Goal: Task Accomplishment & Management: Complete application form

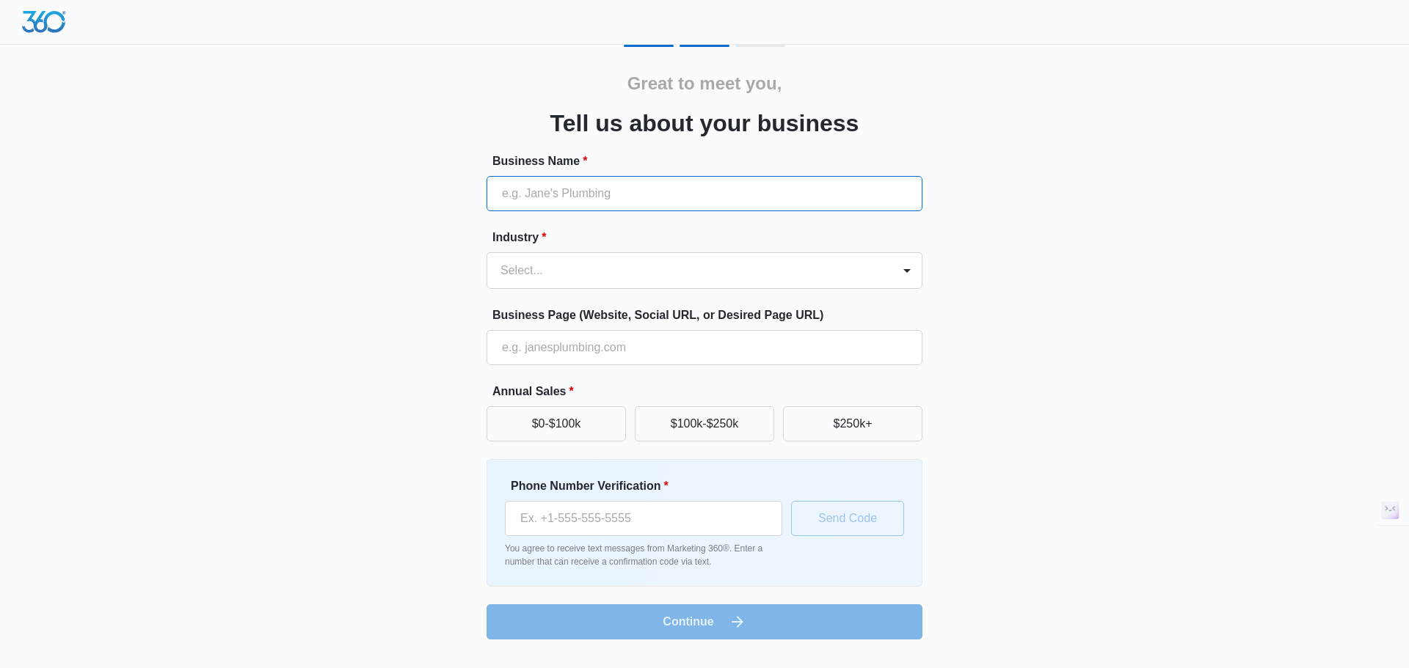
click at [631, 192] on input "Business Name *" at bounding box center [704, 193] width 436 height 35
type input "Culmini Mediagroup"
type input "[PHONE_NUMBER]"
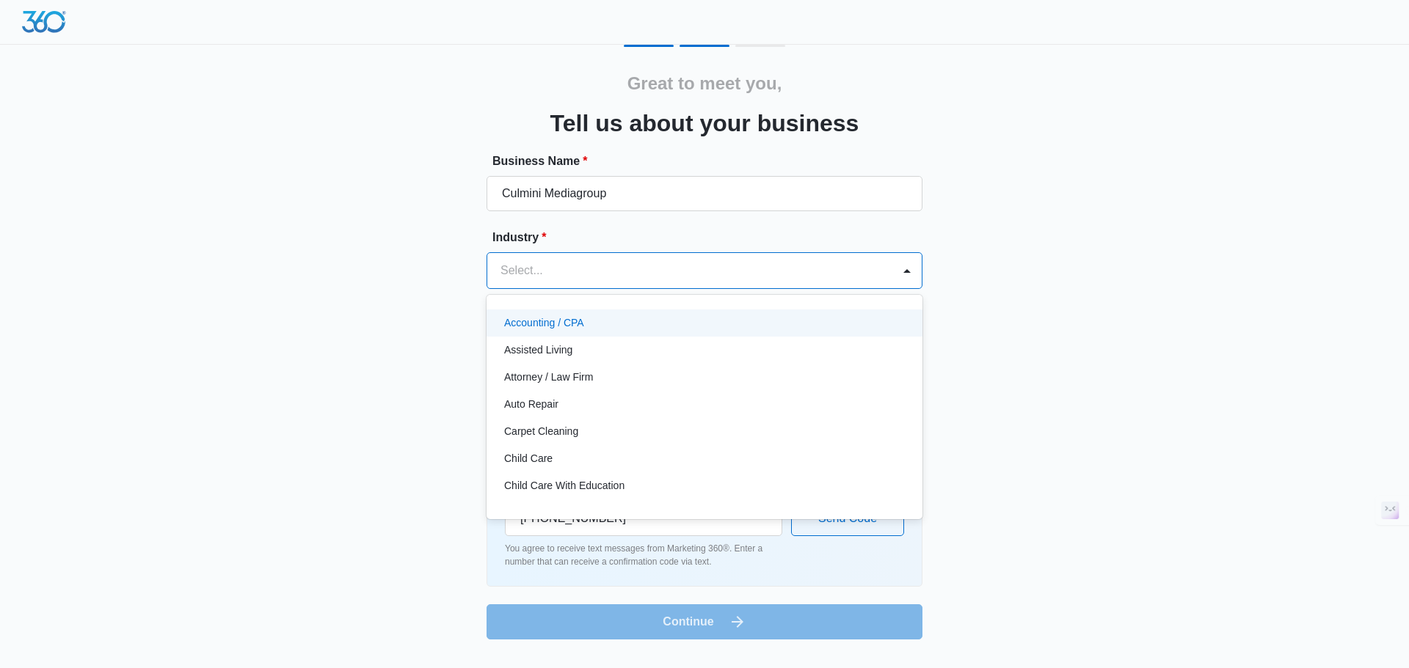
click at [632, 273] on div at bounding box center [686, 270] width 373 height 21
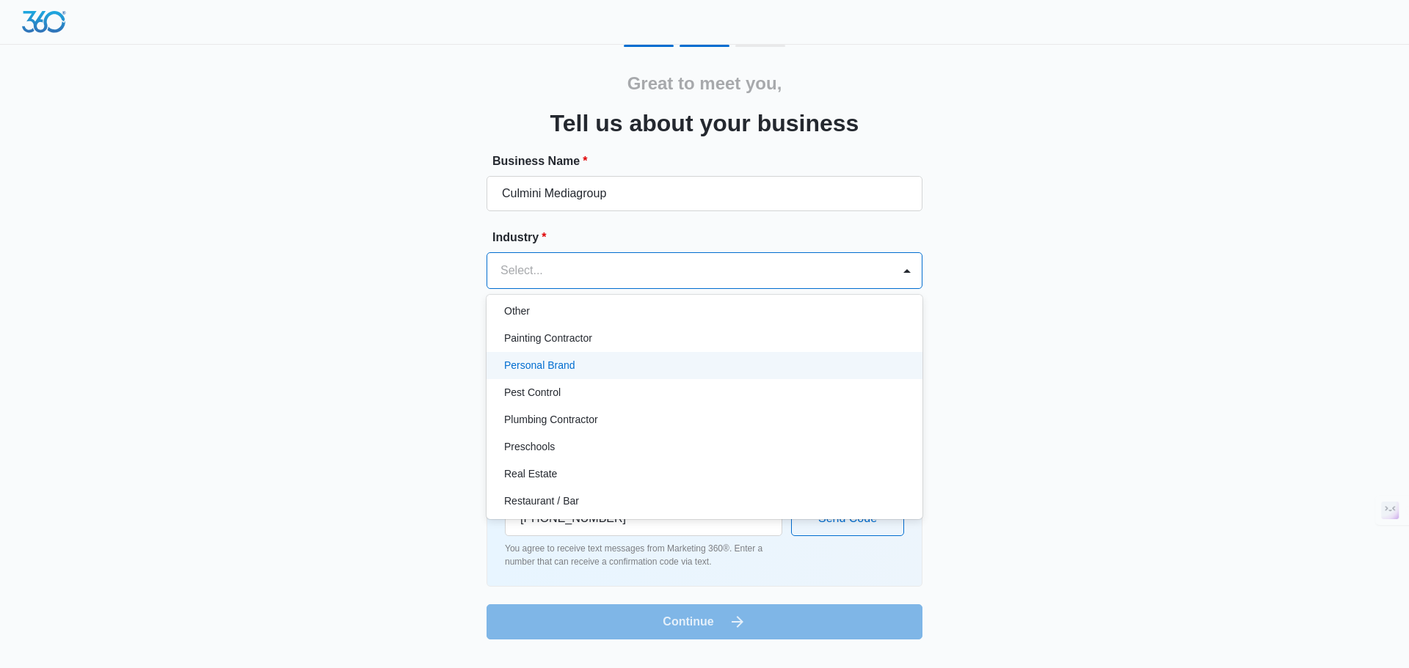
scroll to position [807, 0]
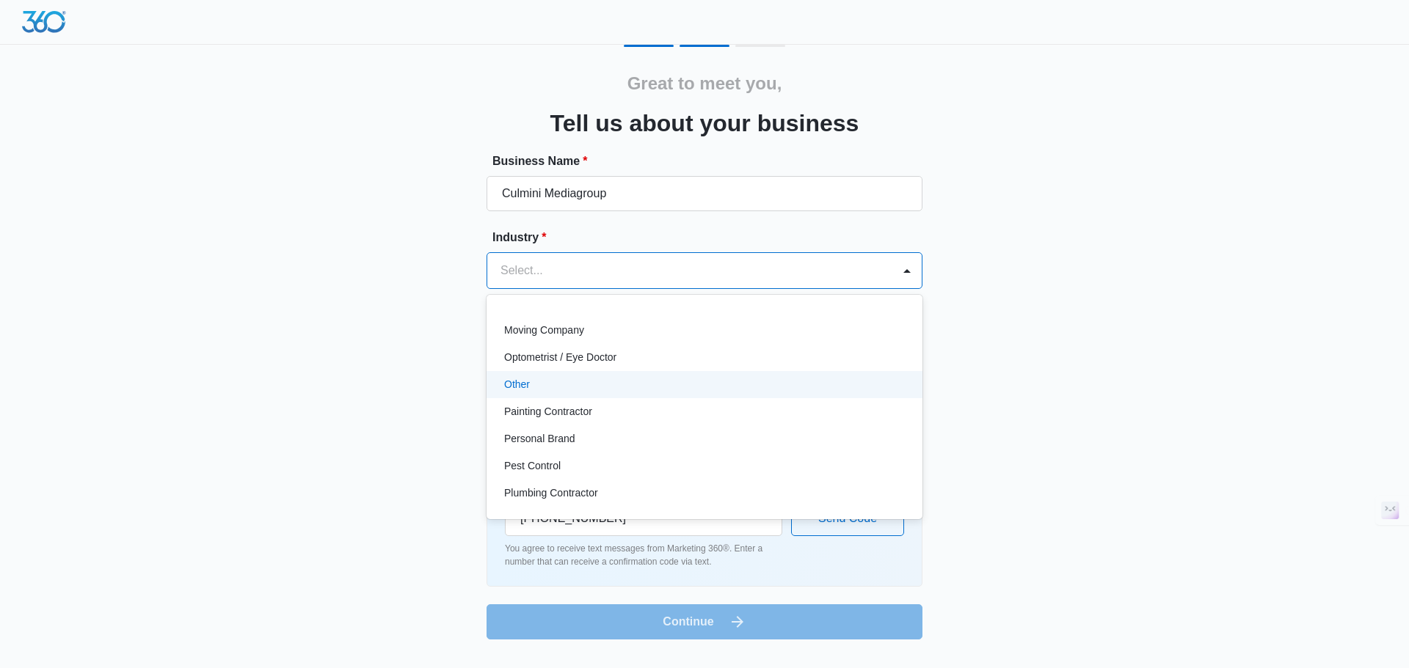
click at [676, 376] on div "Other" at bounding box center [704, 384] width 436 height 27
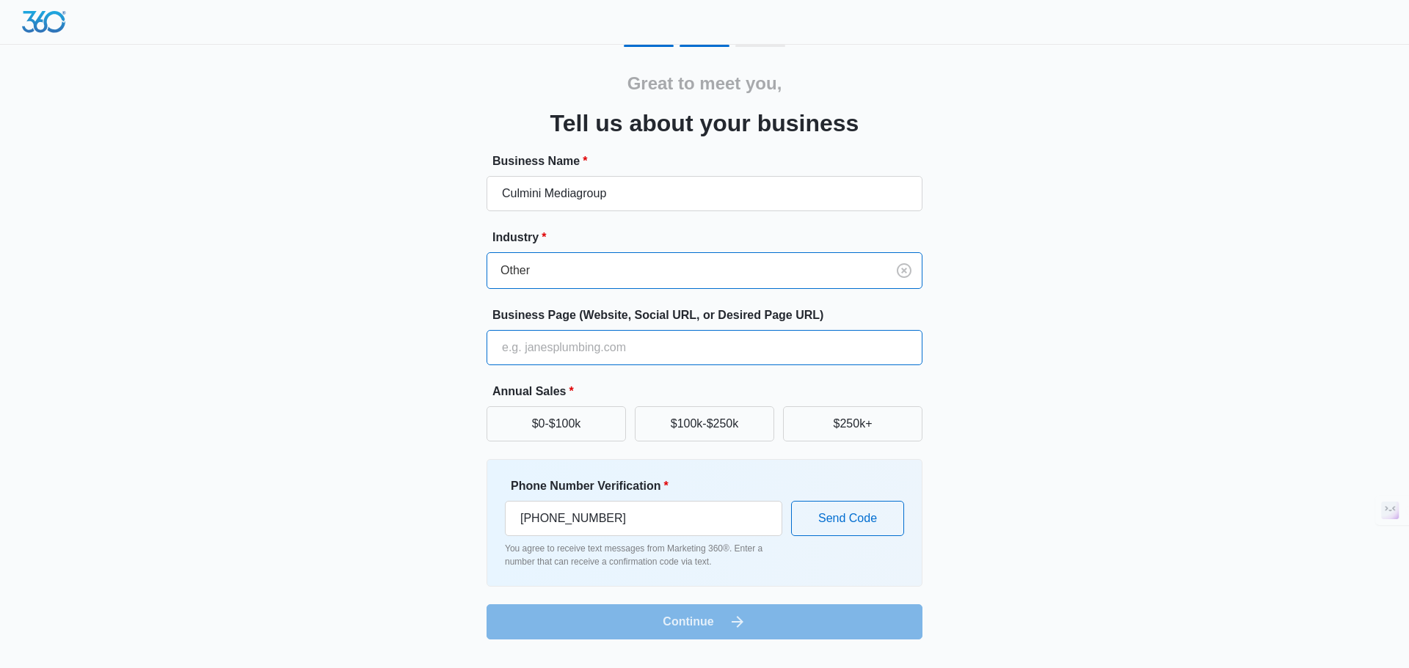
click at [683, 352] on input "Business Page (Website, Social URL, or Desired Page URL)" at bounding box center [704, 347] width 436 height 35
click at [1016, 358] on div "Great to meet you, Tell us about your business Business Name * Culmini Mediagro…" at bounding box center [704, 342] width 880 height 595
click at [842, 514] on button "Send Code" at bounding box center [847, 518] width 113 height 35
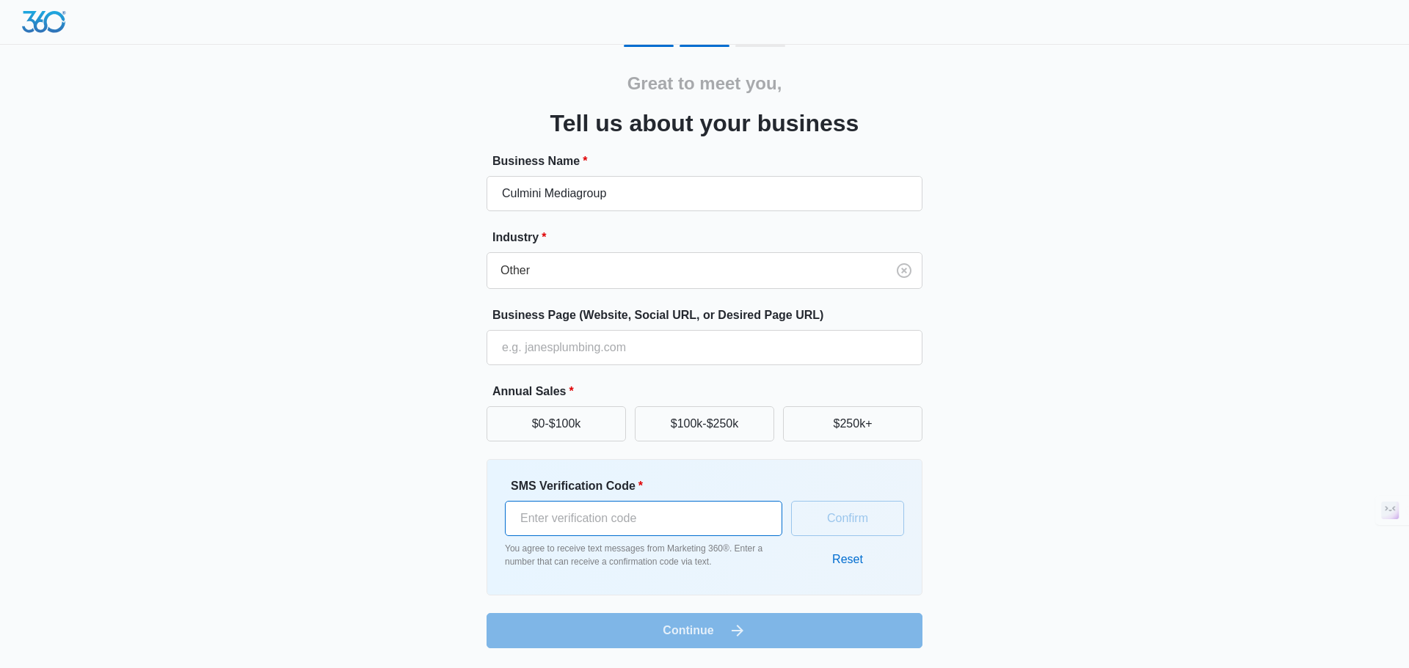
click at [710, 515] on input "SMS Verification Code *" at bounding box center [643, 518] width 277 height 35
type input "274667"
click at [882, 514] on button "Confirm" at bounding box center [847, 518] width 113 height 35
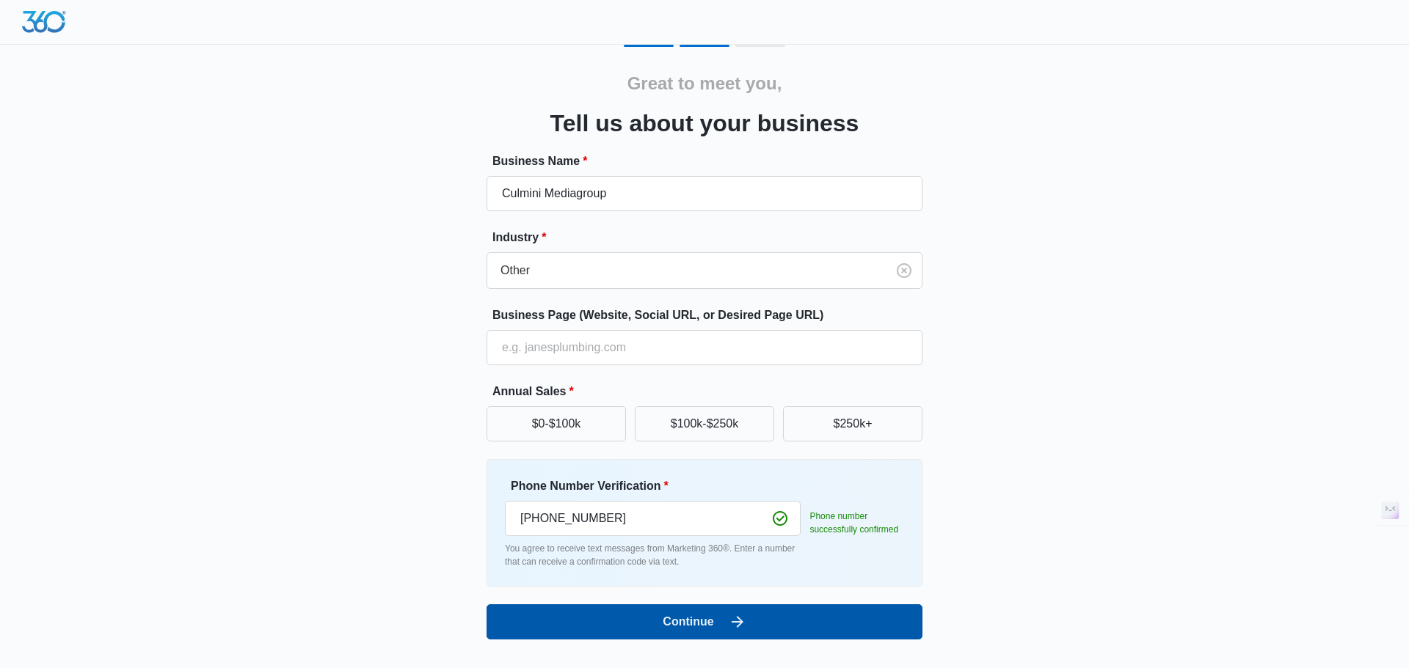
click at [870, 621] on button "Continue" at bounding box center [704, 622] width 436 height 35
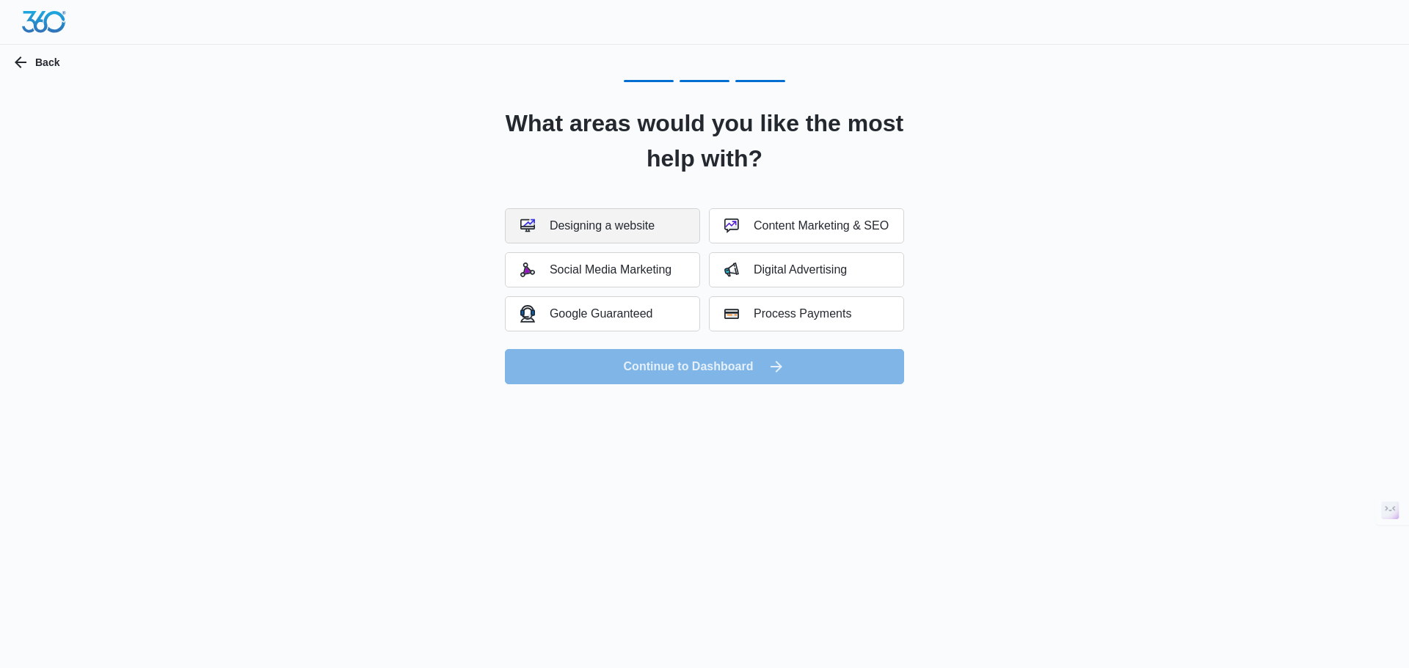
click at [635, 228] on div "Designing a website" at bounding box center [587, 226] width 134 height 15
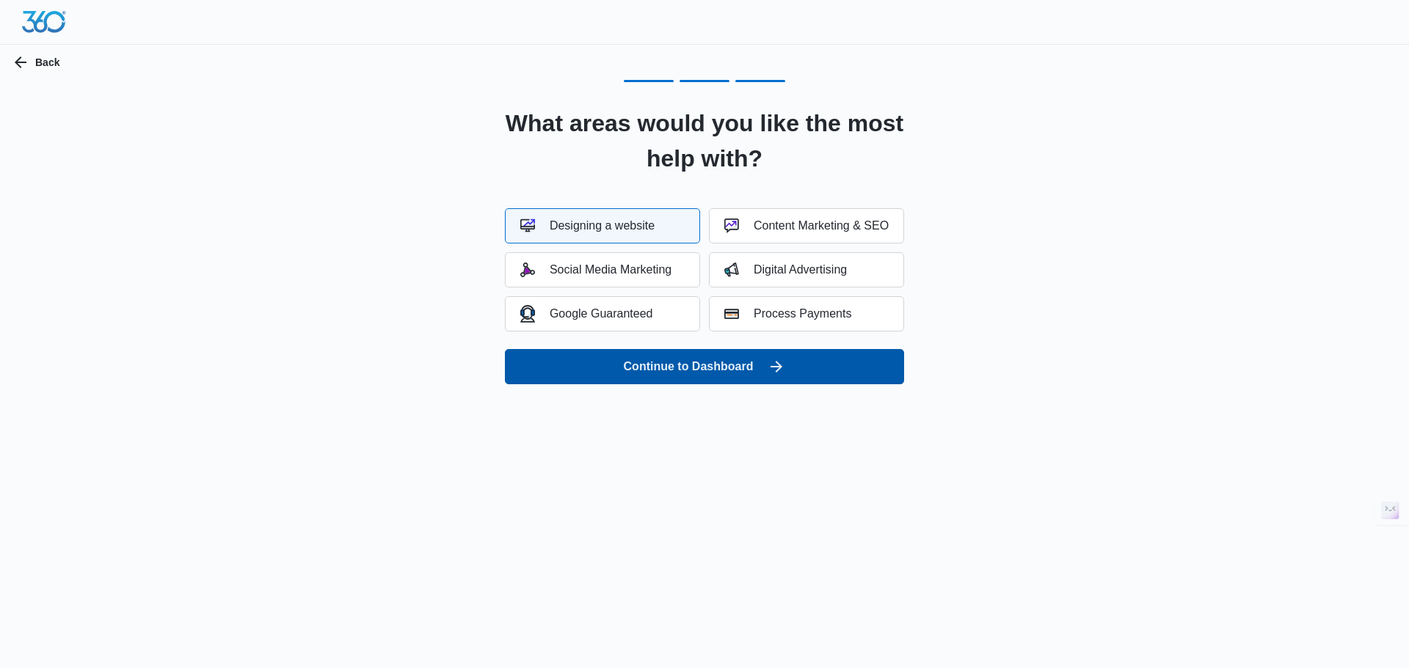
click at [740, 362] on button "Continue to Dashboard" at bounding box center [704, 366] width 399 height 35
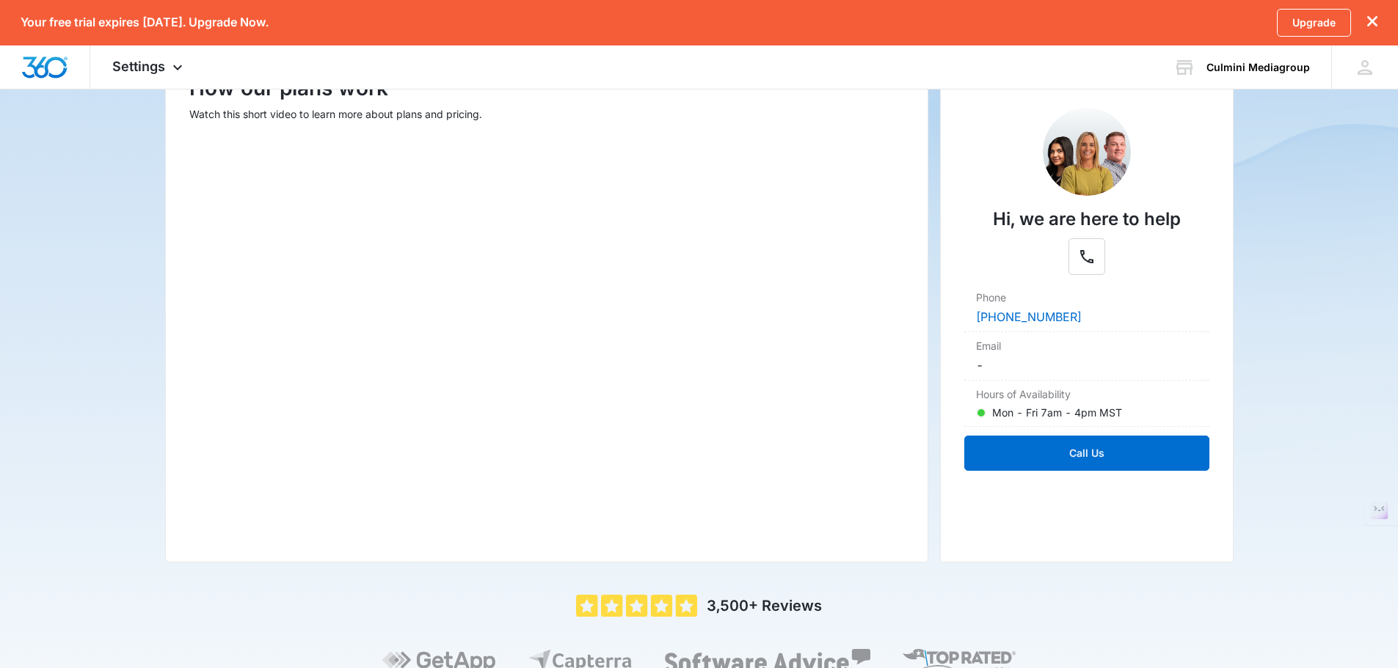
scroll to position [32, 0]
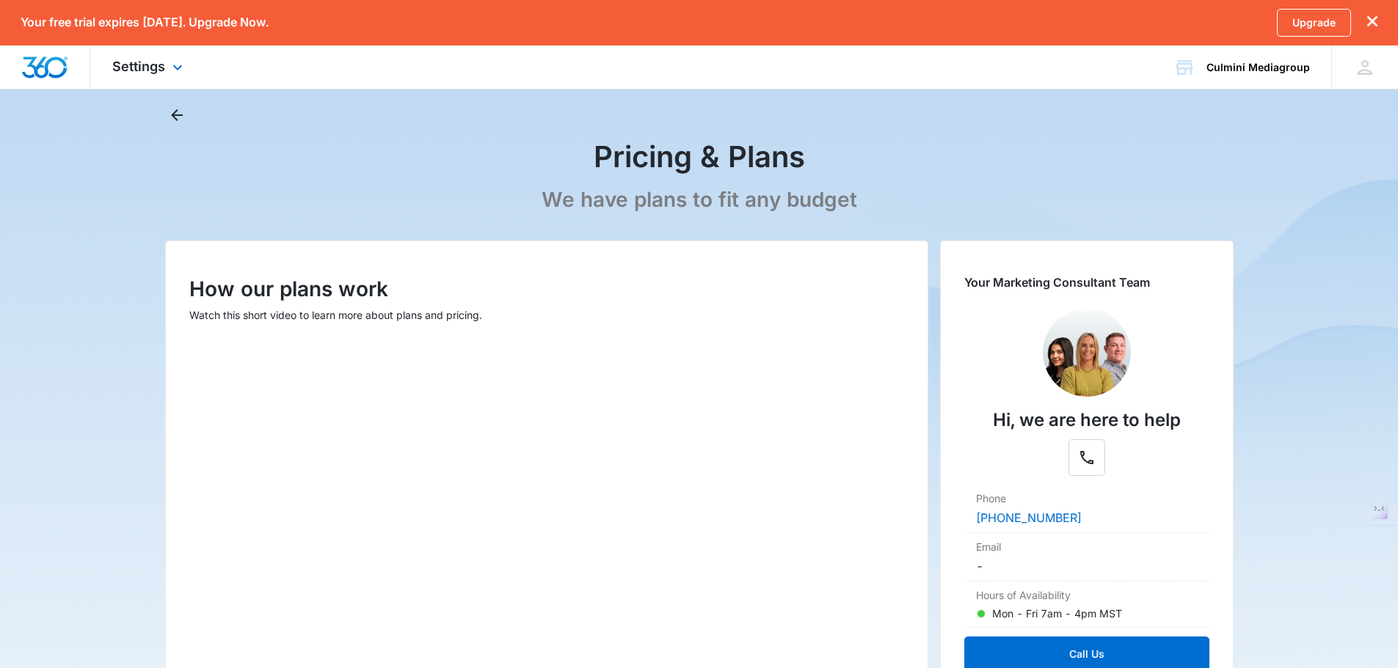
click at [168, 61] on div "Settings Apps Reputation Websites Forms CRM Email Shop Payments POS Ads Intelli…" at bounding box center [149, 66] width 118 height 43
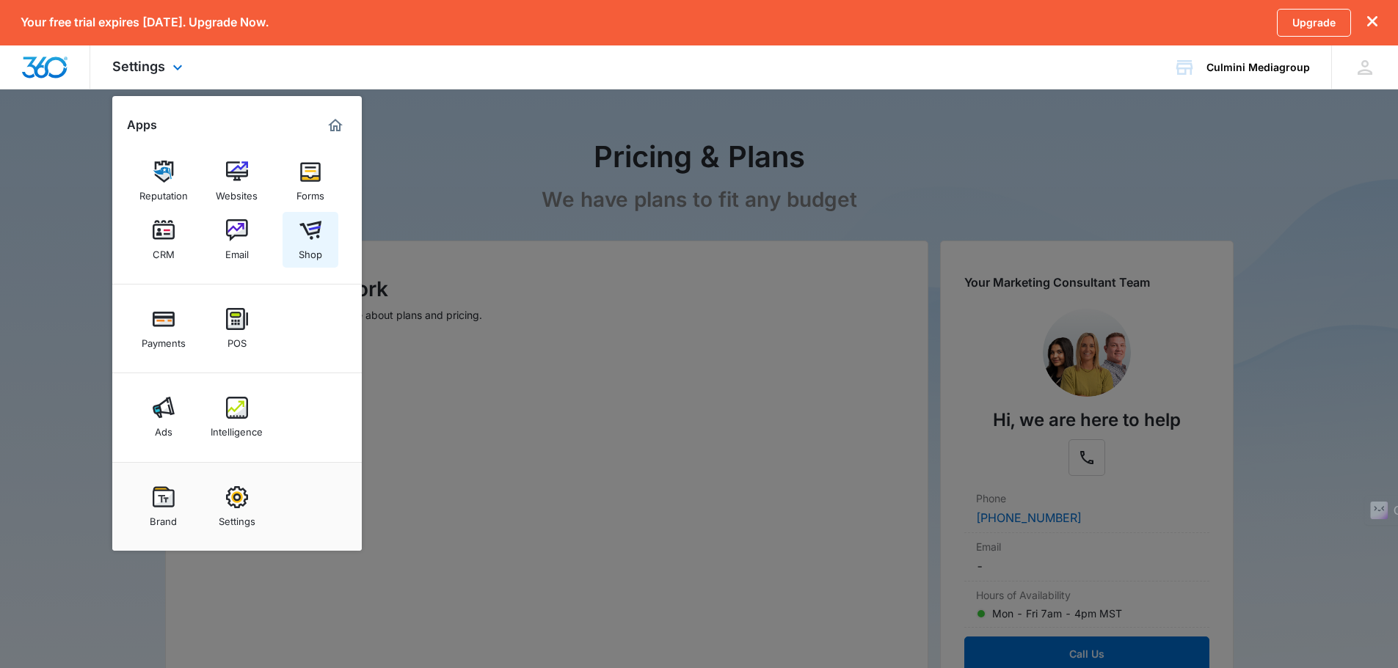
click at [318, 247] on div "Shop" at bounding box center [310, 250] width 23 height 19
